Goal: Download file/media

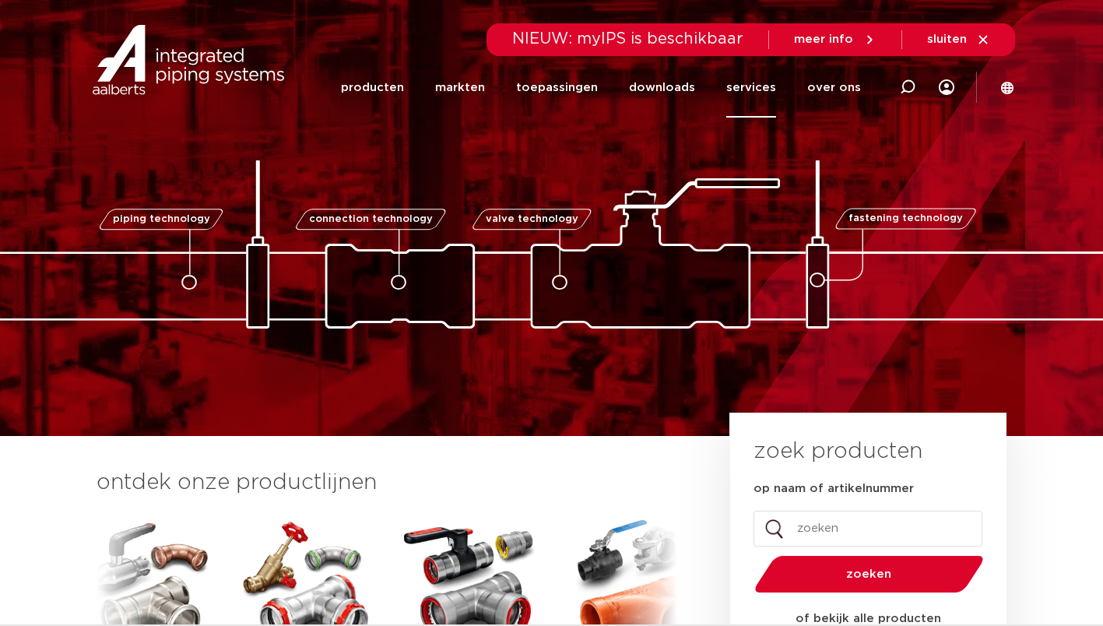
click at [750, 86] on link "services" at bounding box center [751, 88] width 50 height 60
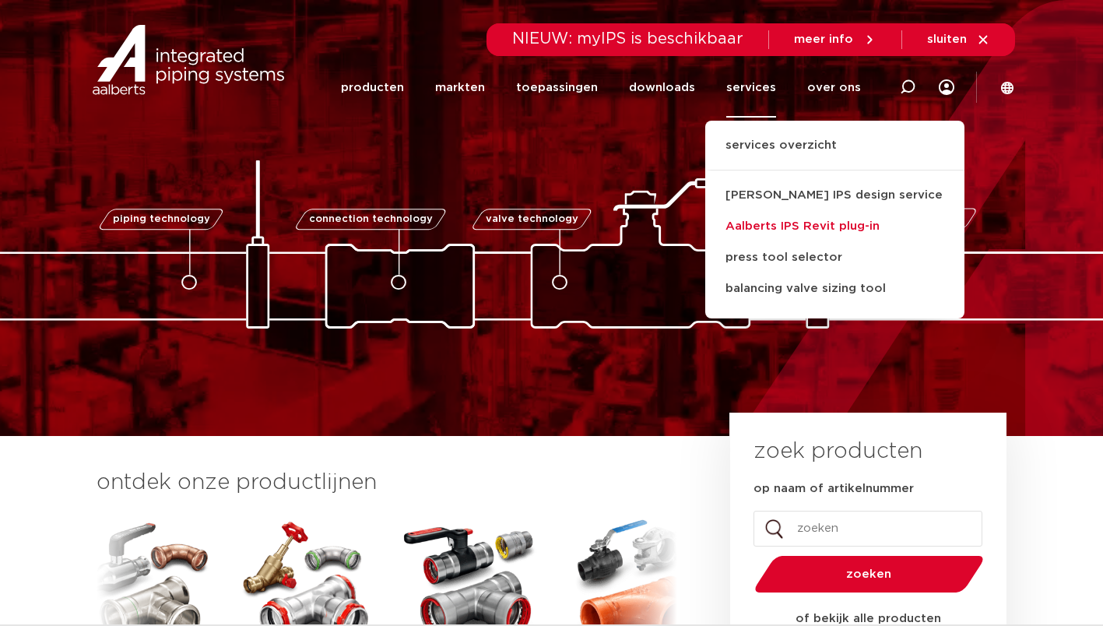
click at [761, 227] on link "Aalberts IPS Revit plug-in" at bounding box center [834, 226] width 259 height 31
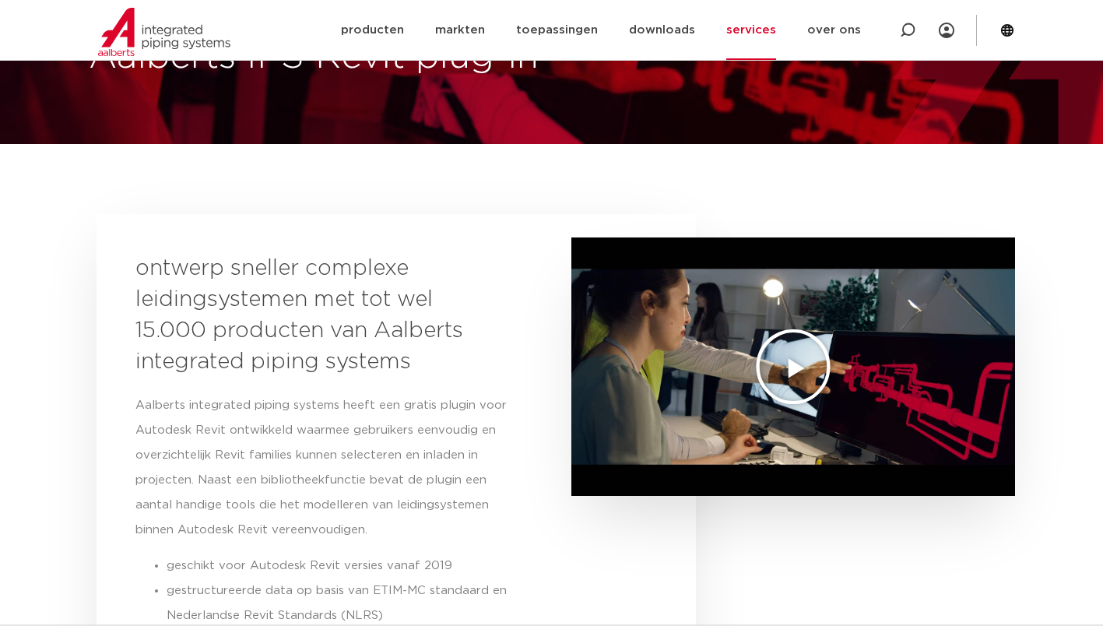
scroll to position [78, 0]
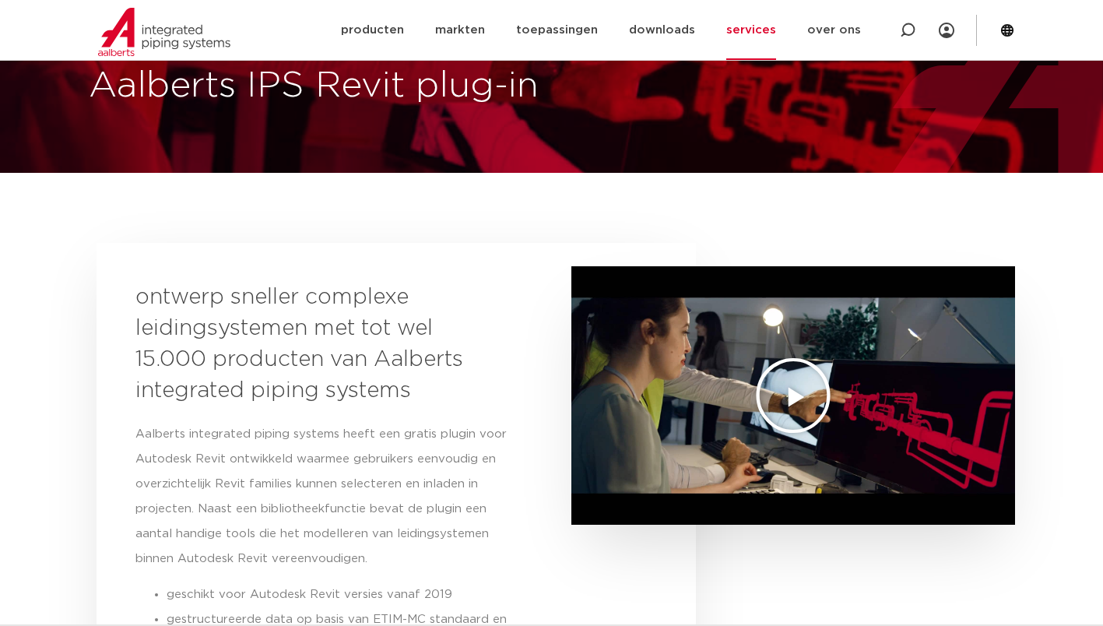
click at [790, 389] on icon "Video afspelen" at bounding box center [793, 396] width 78 height 78
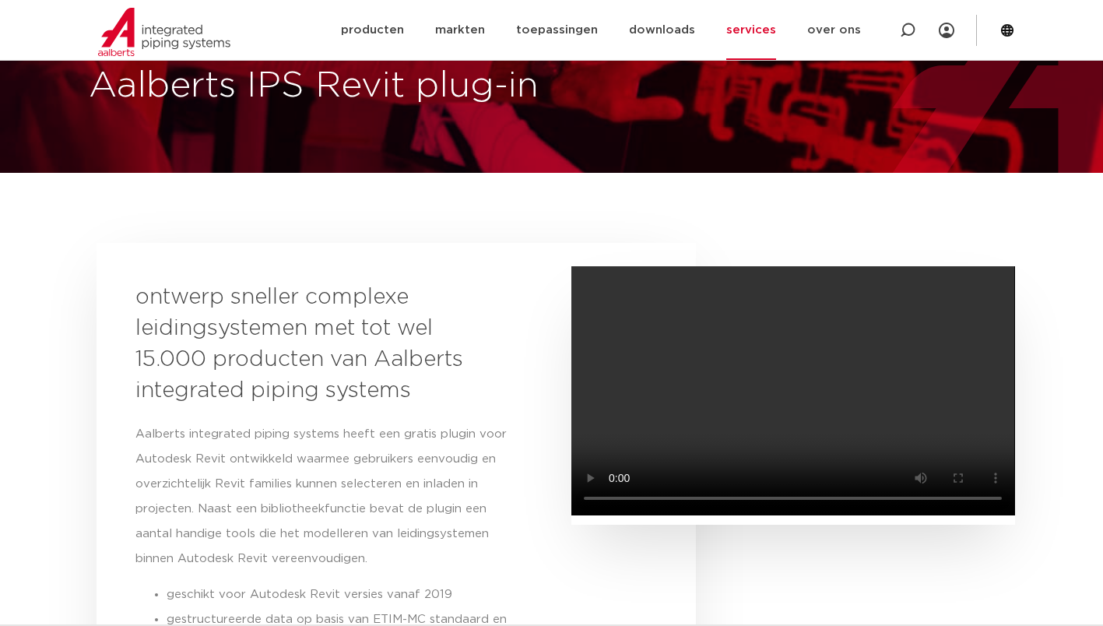
click at [582, 543] on div "ontwerp sneller complexe leidingsystemen met tot wel 15.000 producten van Aalbe…" at bounding box center [397, 590] width 600 height 695
